Goal: Error: Submit feedback/report problem

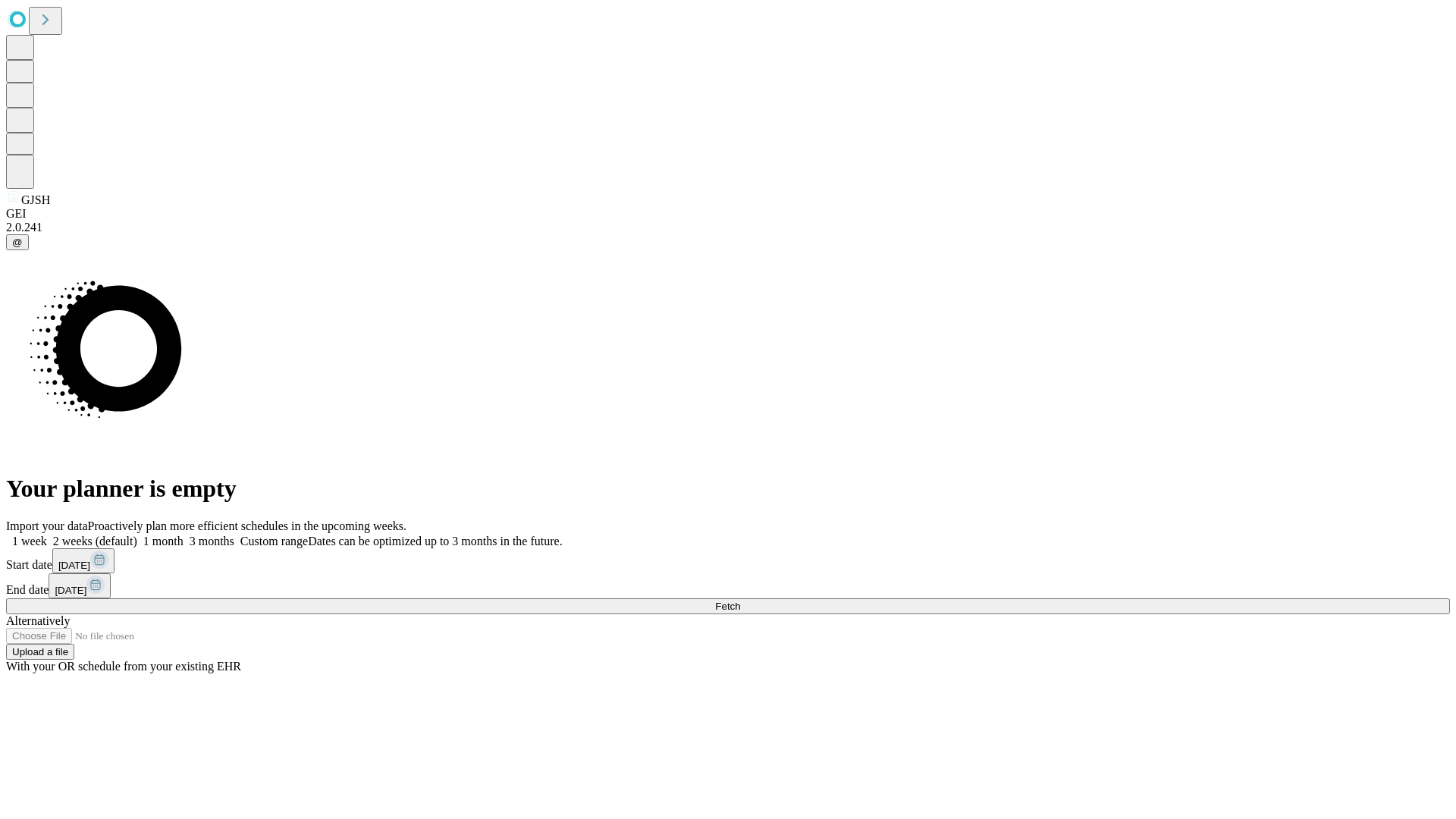
click at [740, 601] on span "Fetch" at bounding box center [728, 606] width 25 height 12
